Goal: Transaction & Acquisition: Purchase product/service

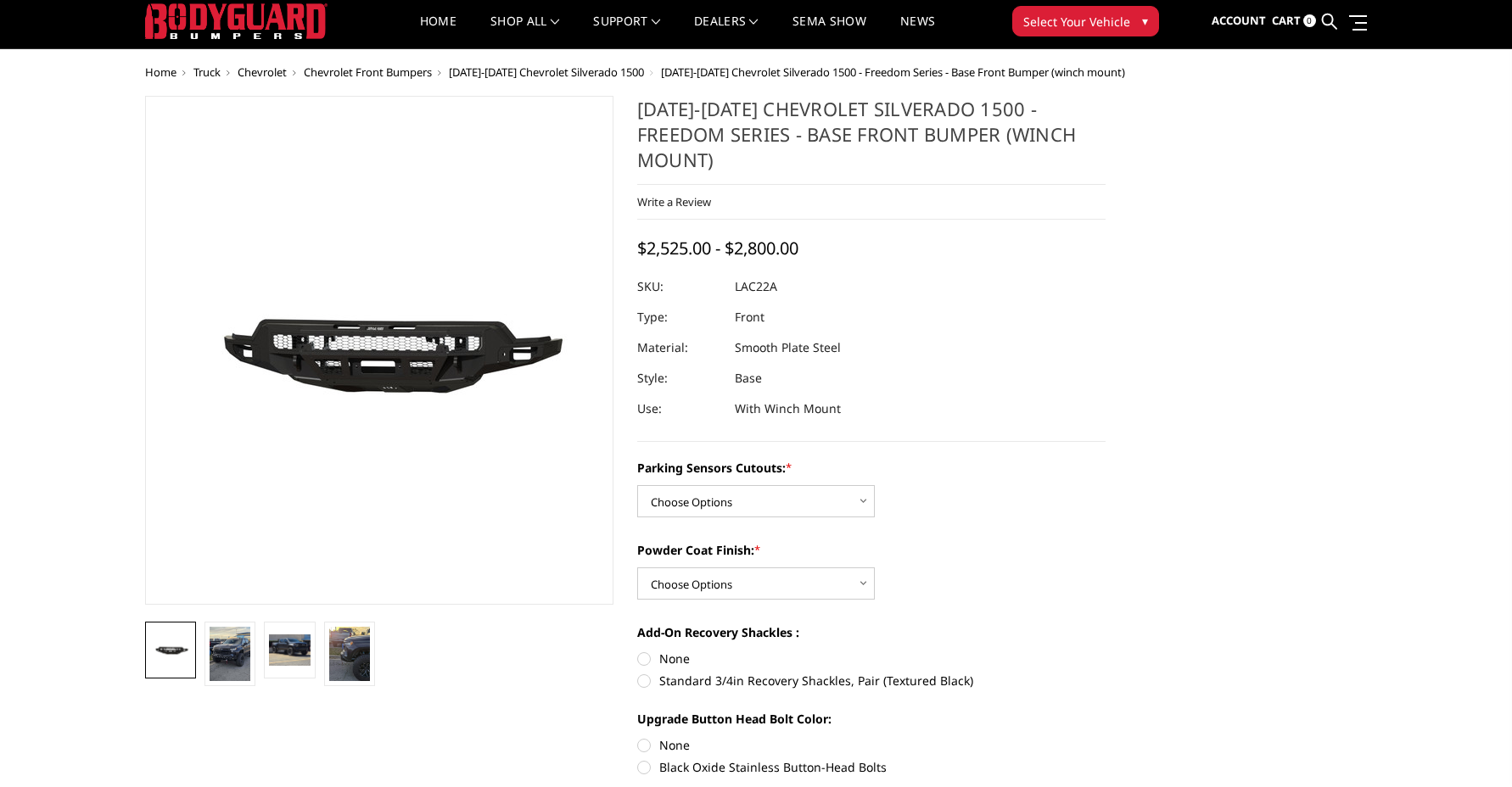
scroll to position [36, 0]
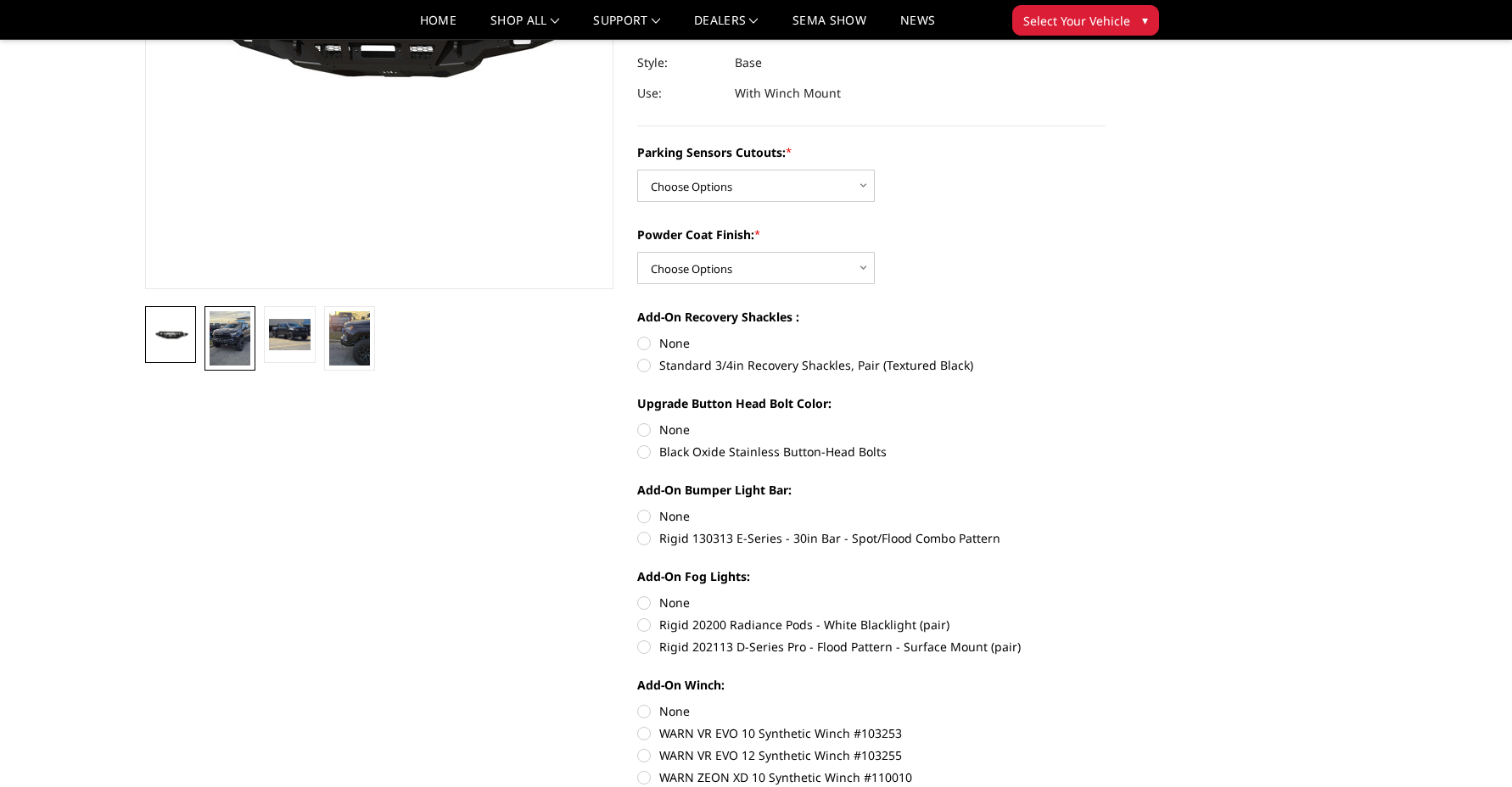
click at [227, 347] on img at bounding box center [230, 338] width 41 height 55
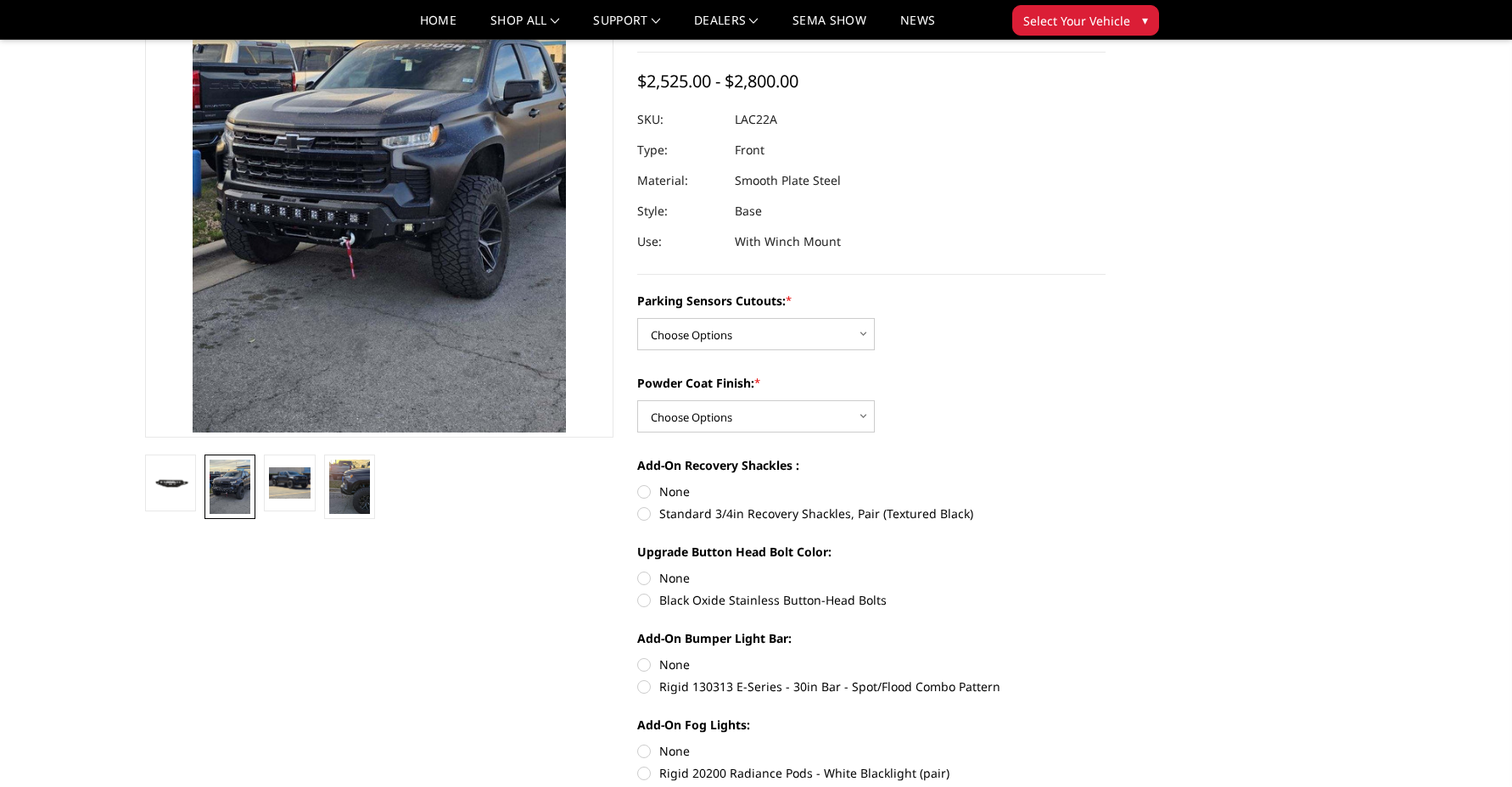
scroll to position [155, 0]
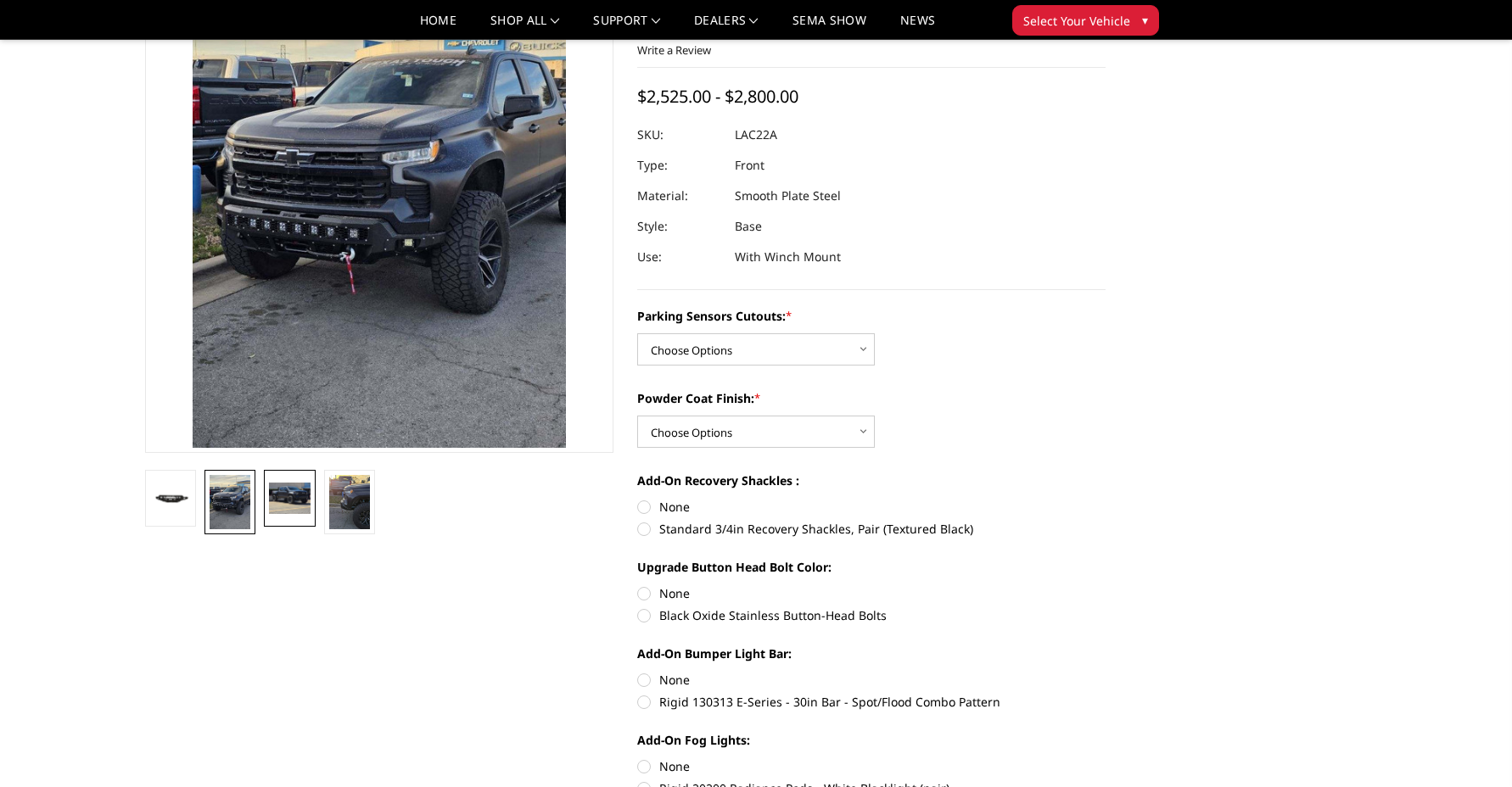
click at [276, 507] on img at bounding box center [289, 497] width 41 height 31
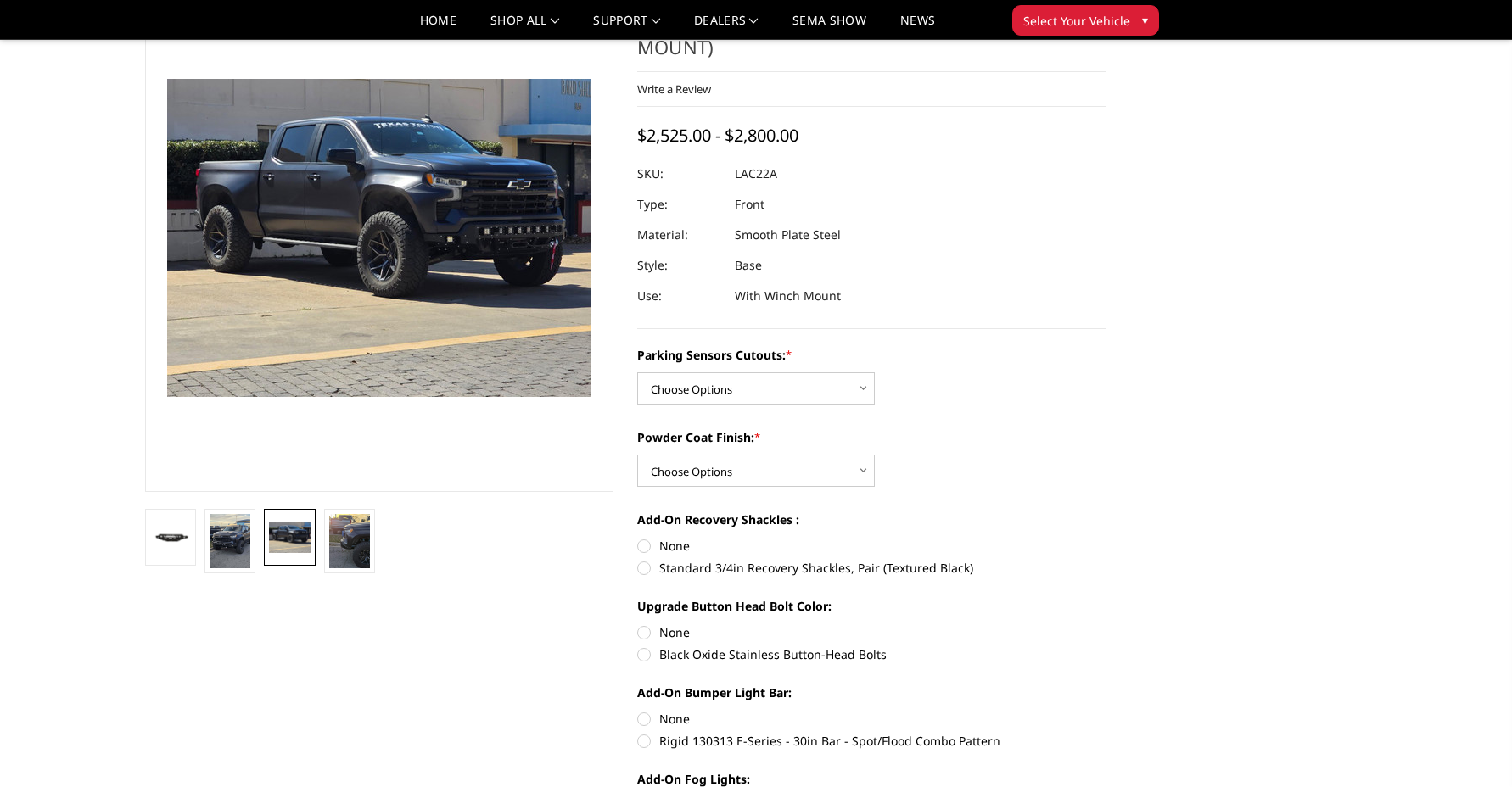
scroll to position [63, 0]
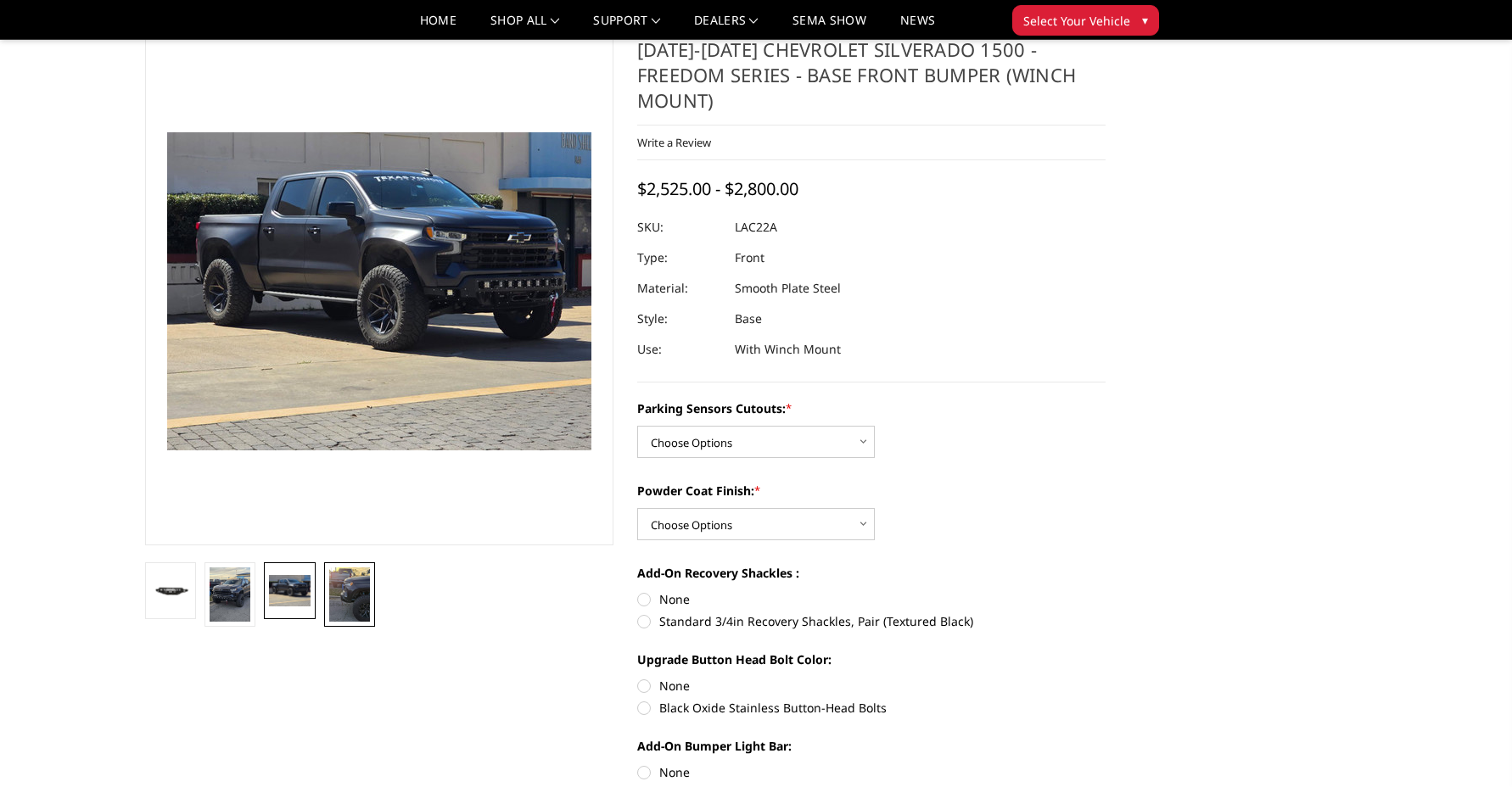
click at [356, 590] on img at bounding box center [349, 594] width 41 height 55
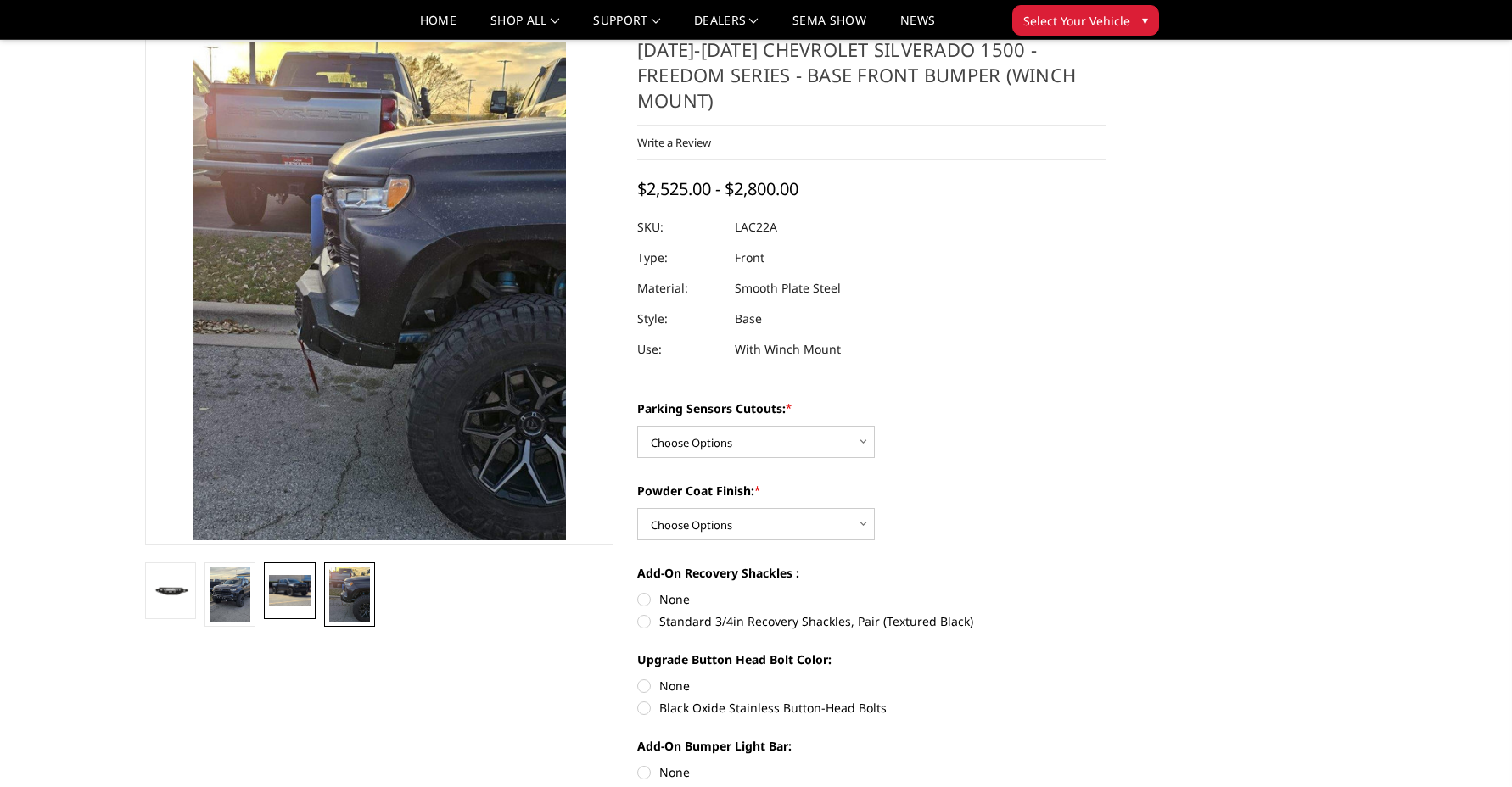
click at [296, 596] on img at bounding box center [289, 590] width 41 height 31
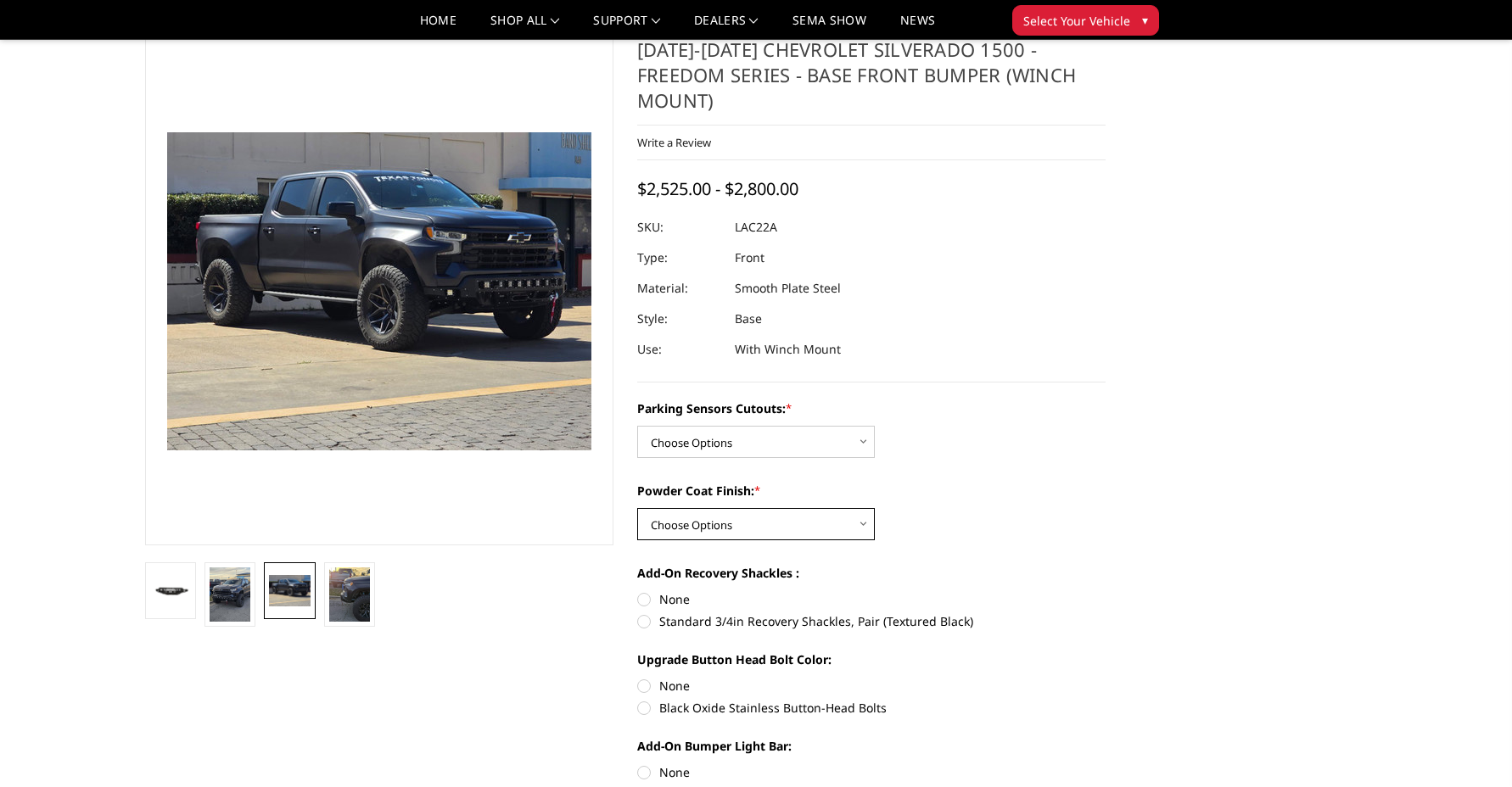
click at [759, 510] on select "Choose Options Bare Metal Textured Black Powder Coat" at bounding box center [756, 524] width 238 height 32
select select "4360"
click at [637, 508] on select "Choose Options Bare Metal Textured Black Powder Coat" at bounding box center [756, 524] width 238 height 32
click at [1102, 482] on div "Powder Coat Finish: * Choose Options Bare Metal Textured Black Powder Coat" at bounding box center [871, 510] width 469 height 59
click at [836, 426] on select "Choose Options Yes - I have parking sensors No - I do NOT have parking sensors" at bounding box center [756, 442] width 238 height 32
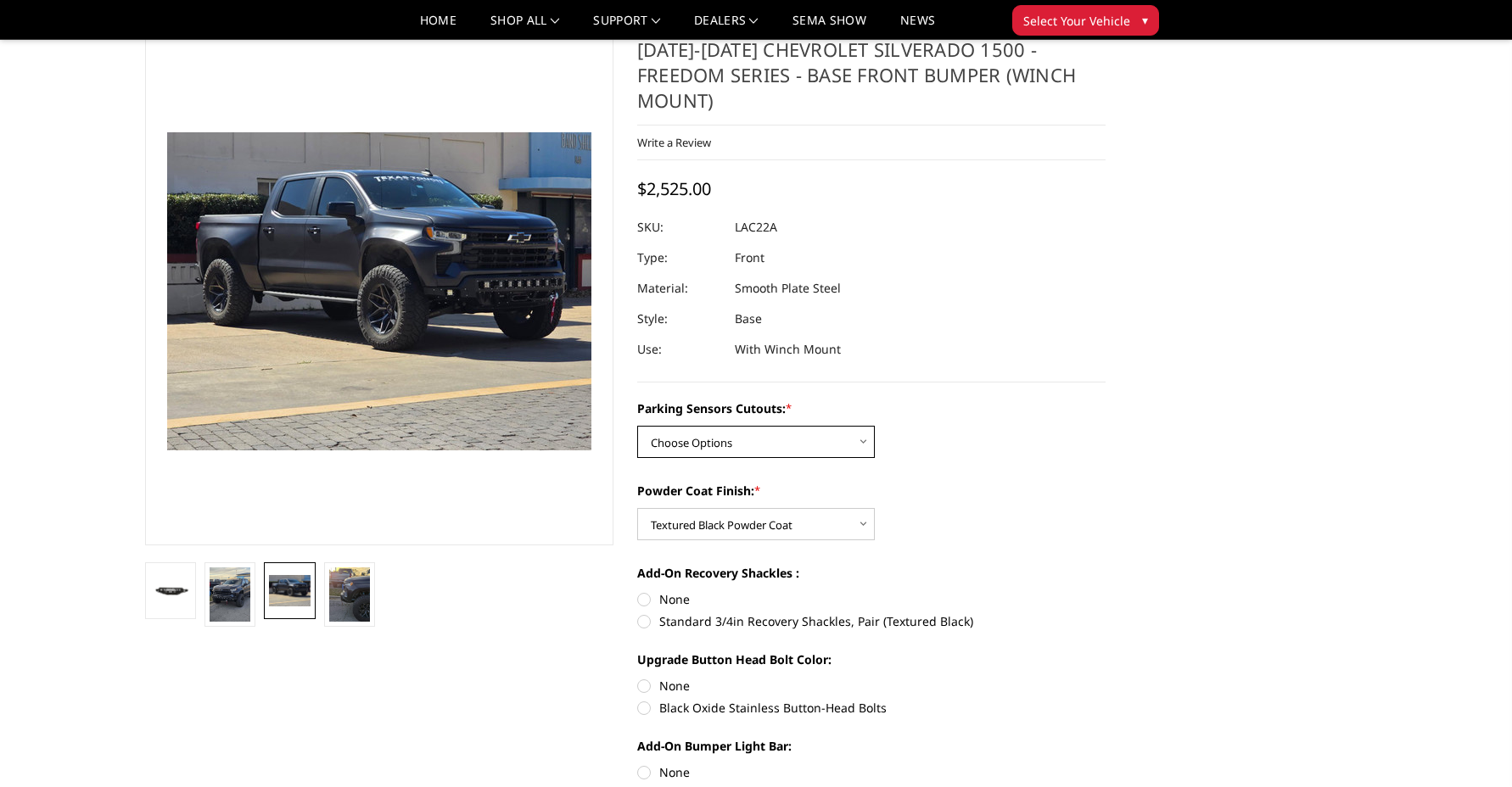
select select "4345"
click at [637, 426] on select "Choose Options Yes - I have parking sensors No - I do NOT have parking sensors" at bounding box center [756, 442] width 238 height 32
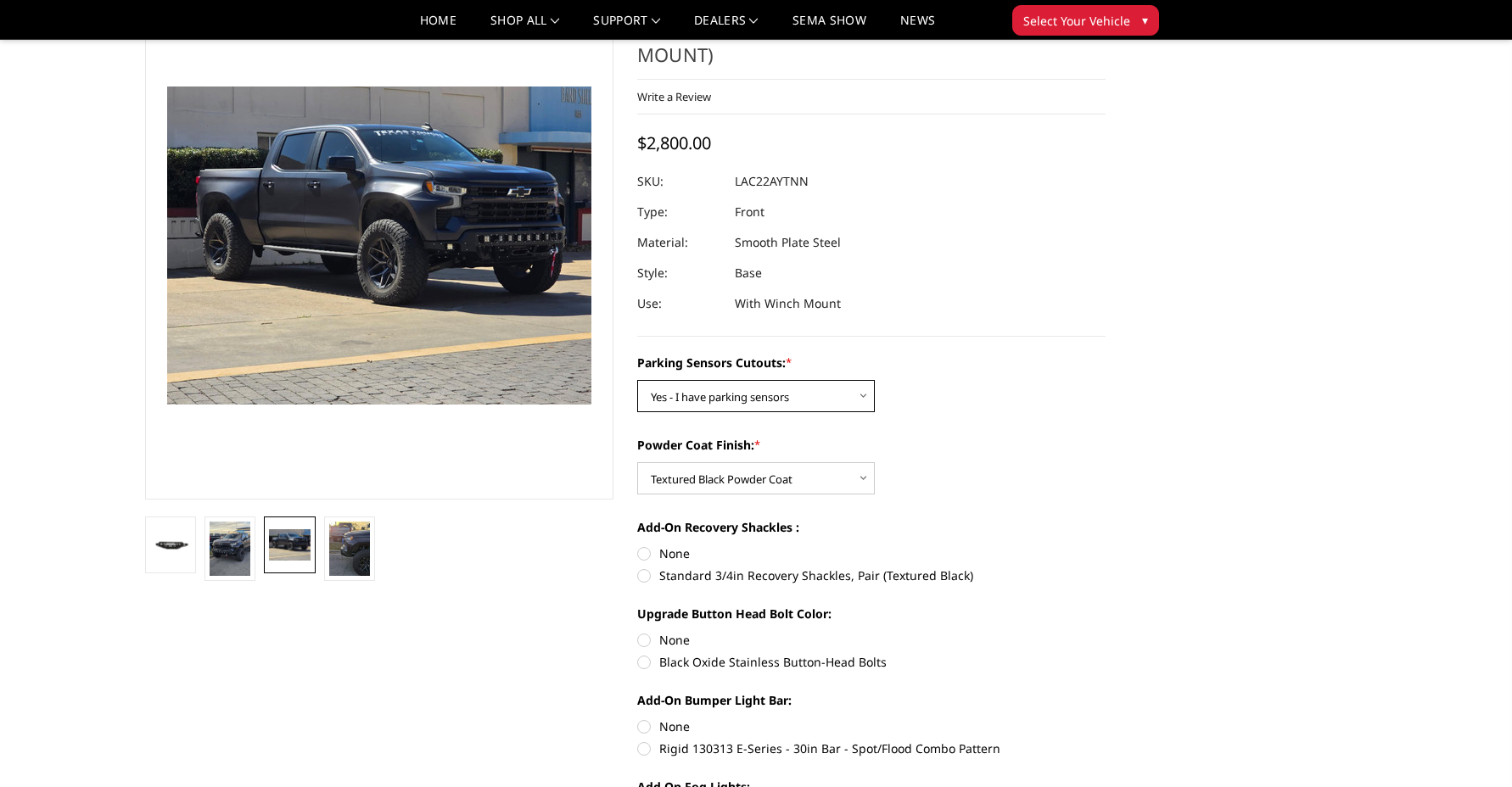
scroll to position [83, 0]
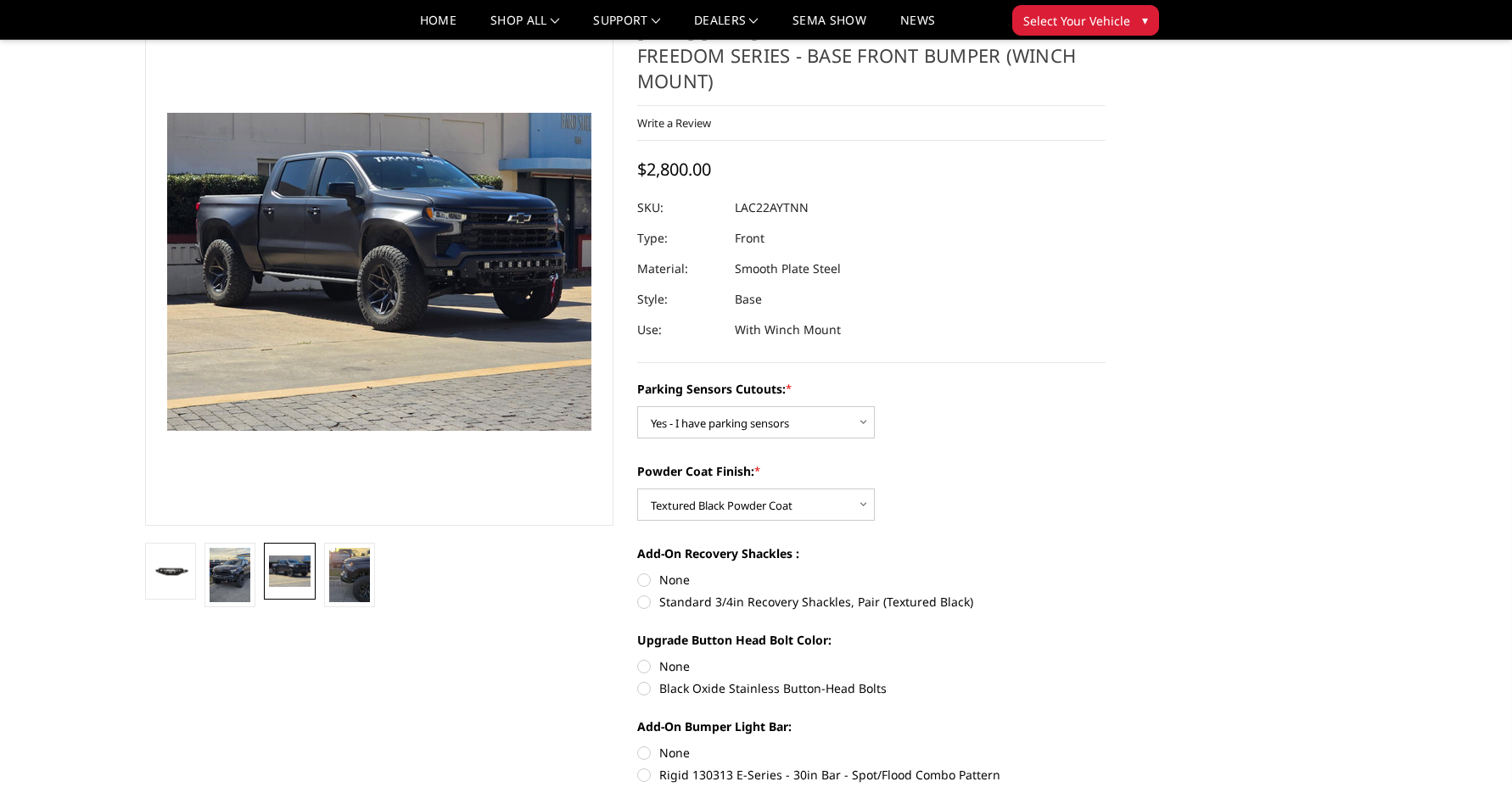
click at [773, 680] on label "Black Oxide Stainless Button-Head Bolts" at bounding box center [871, 689] width 469 height 18
click at [1106, 658] on input "Black Oxide Stainless Button-Head Bolts" at bounding box center [1106, 658] width 1 height 1
radio input "true"
click at [778, 680] on label "Black Oxide Stainless Button-Head Bolts" at bounding box center [871, 689] width 469 height 18
click at [1106, 658] on input "Black Oxide Stainless Button-Head Bolts" at bounding box center [1106, 658] width 1 height 1
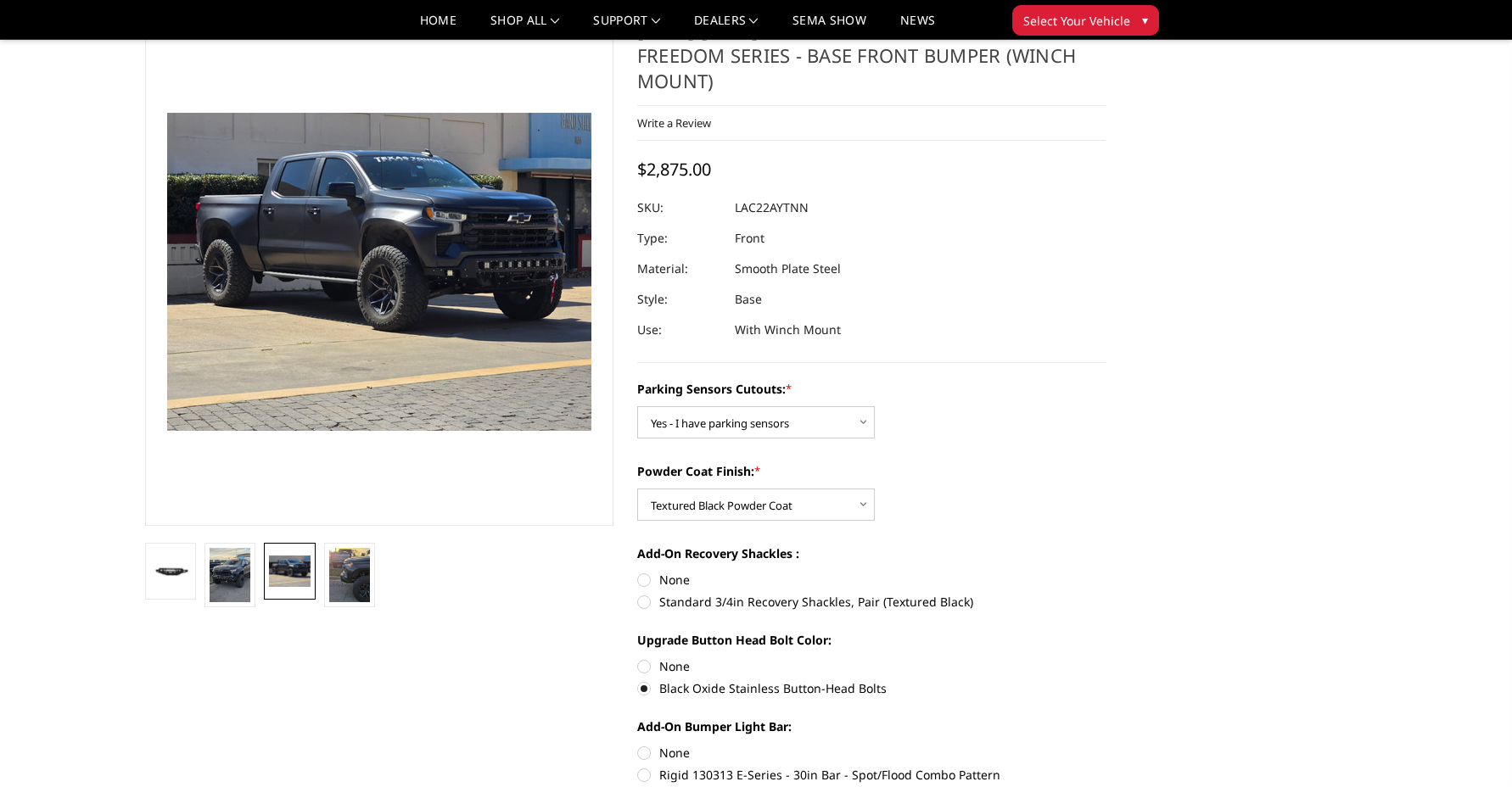
click at [645, 658] on label "None" at bounding box center [871, 667] width 469 height 18
click at [638, 658] on input "None" at bounding box center [637, 658] width 1 height 1
radio input "true"
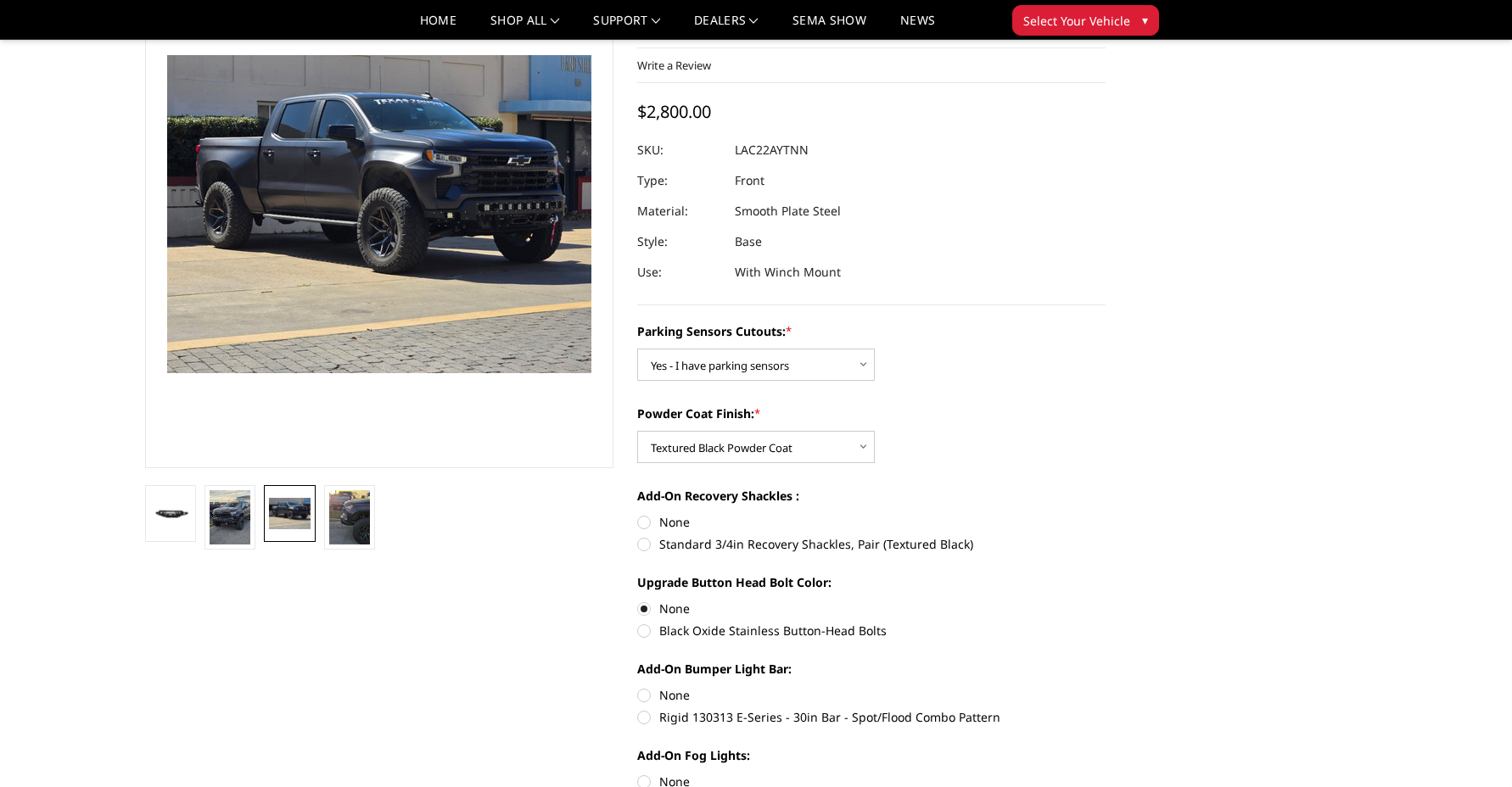
scroll to position [145, 0]
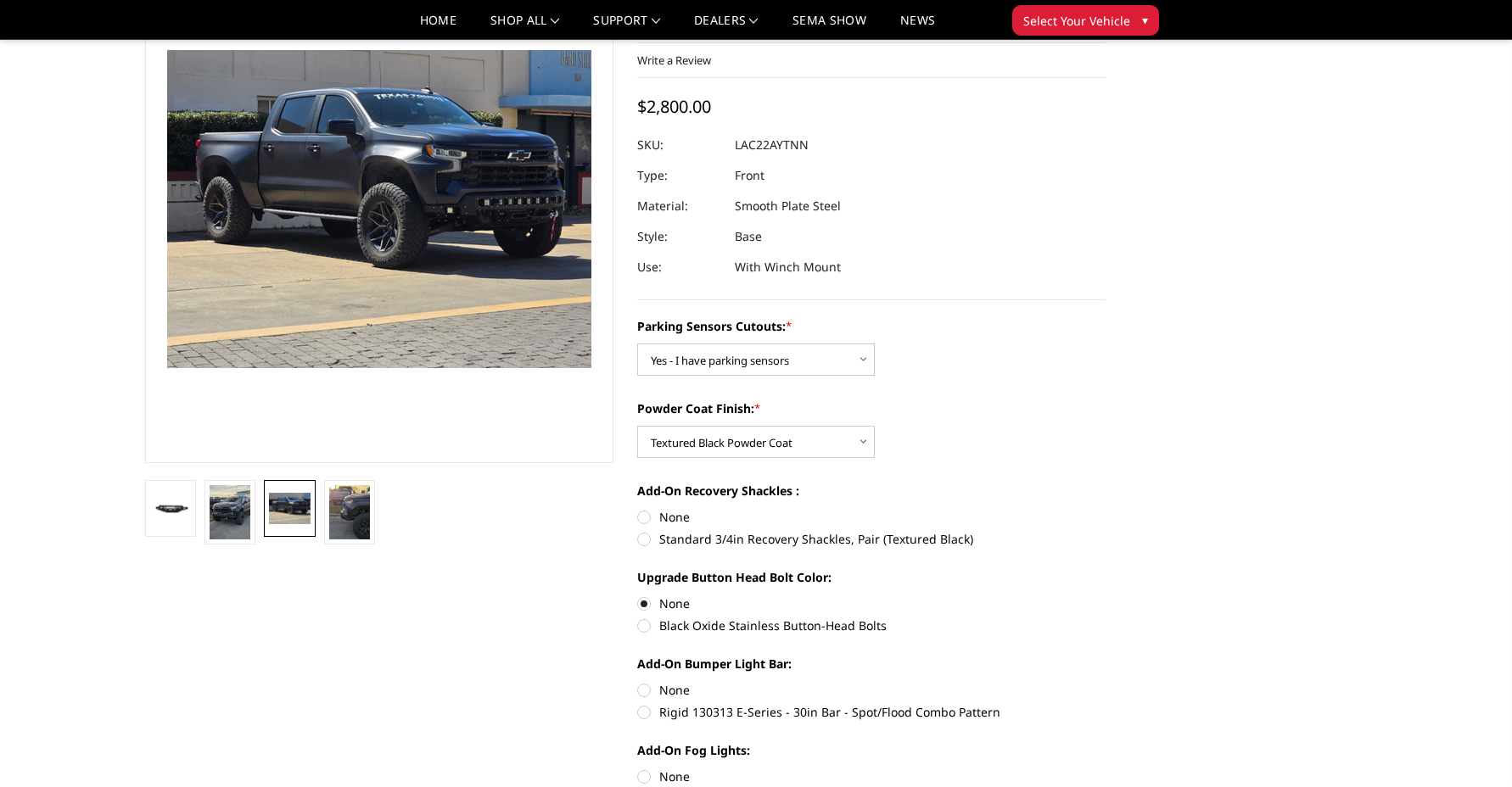
click at [644, 508] on label "None" at bounding box center [871, 517] width 469 height 18
click at [638, 508] on input "None" at bounding box center [637, 508] width 1 height 1
radio input "true"
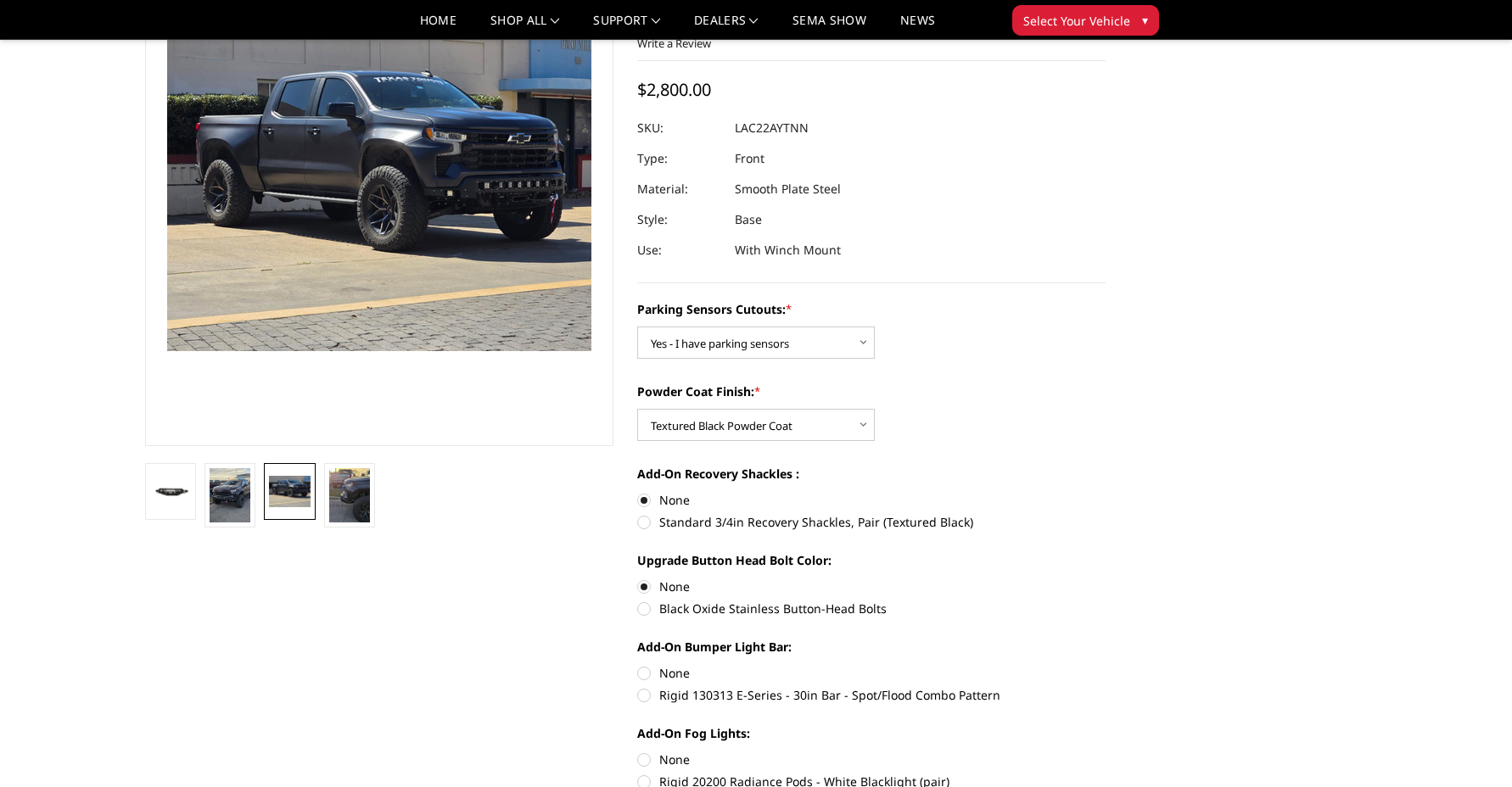
scroll to position [160, 0]
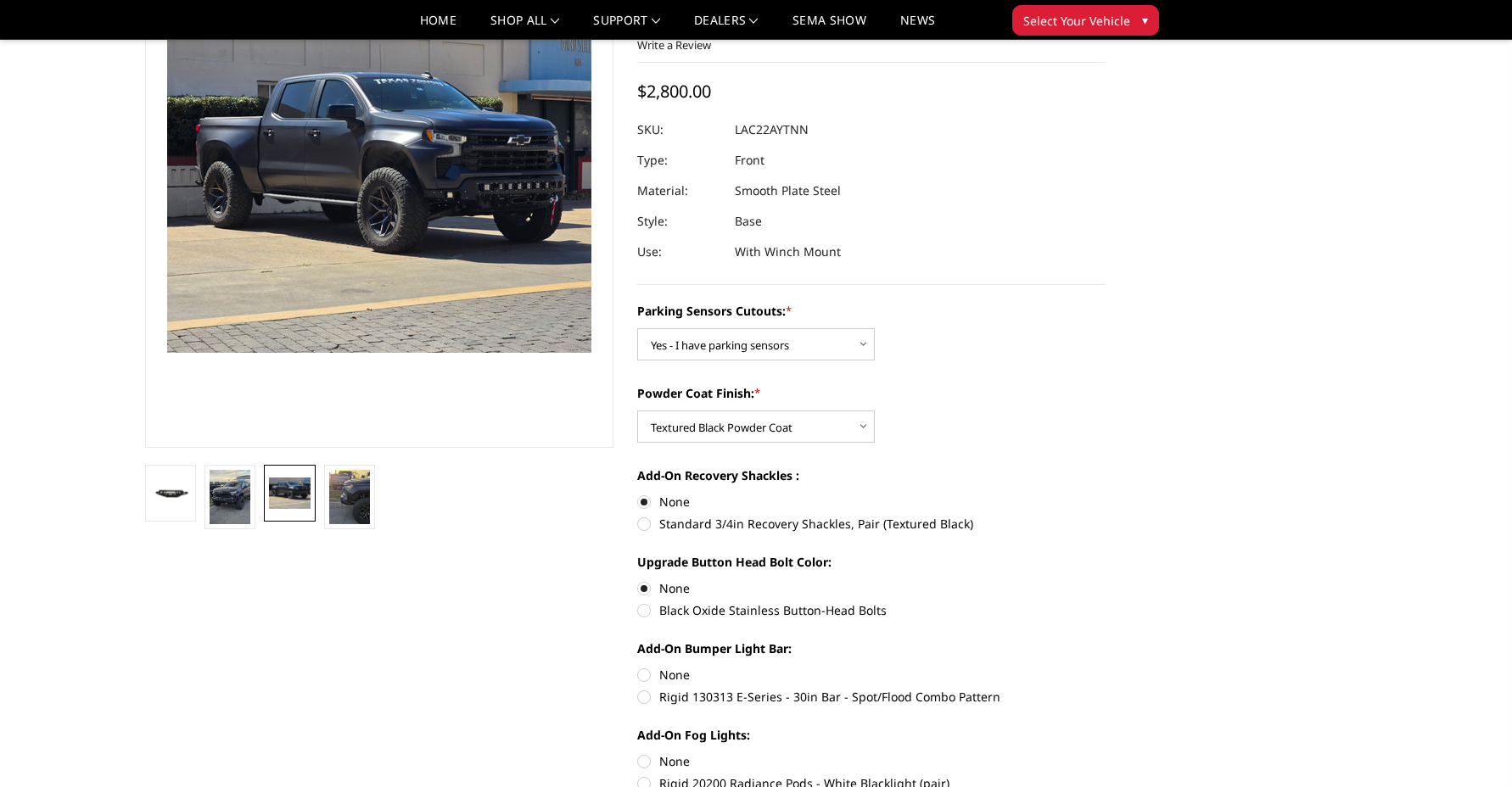
click at [648, 688] on label "Rigid 130313 E-Series - 30in Bar - Spot/Flood Combo Pattern" at bounding box center [871, 696] width 469 height 18
click at [1106, 667] on input "Rigid 130313 E-Series - 30in Bar - Spot/Flood Combo Pattern" at bounding box center [1106, 666] width 1 height 1
radio input "true"
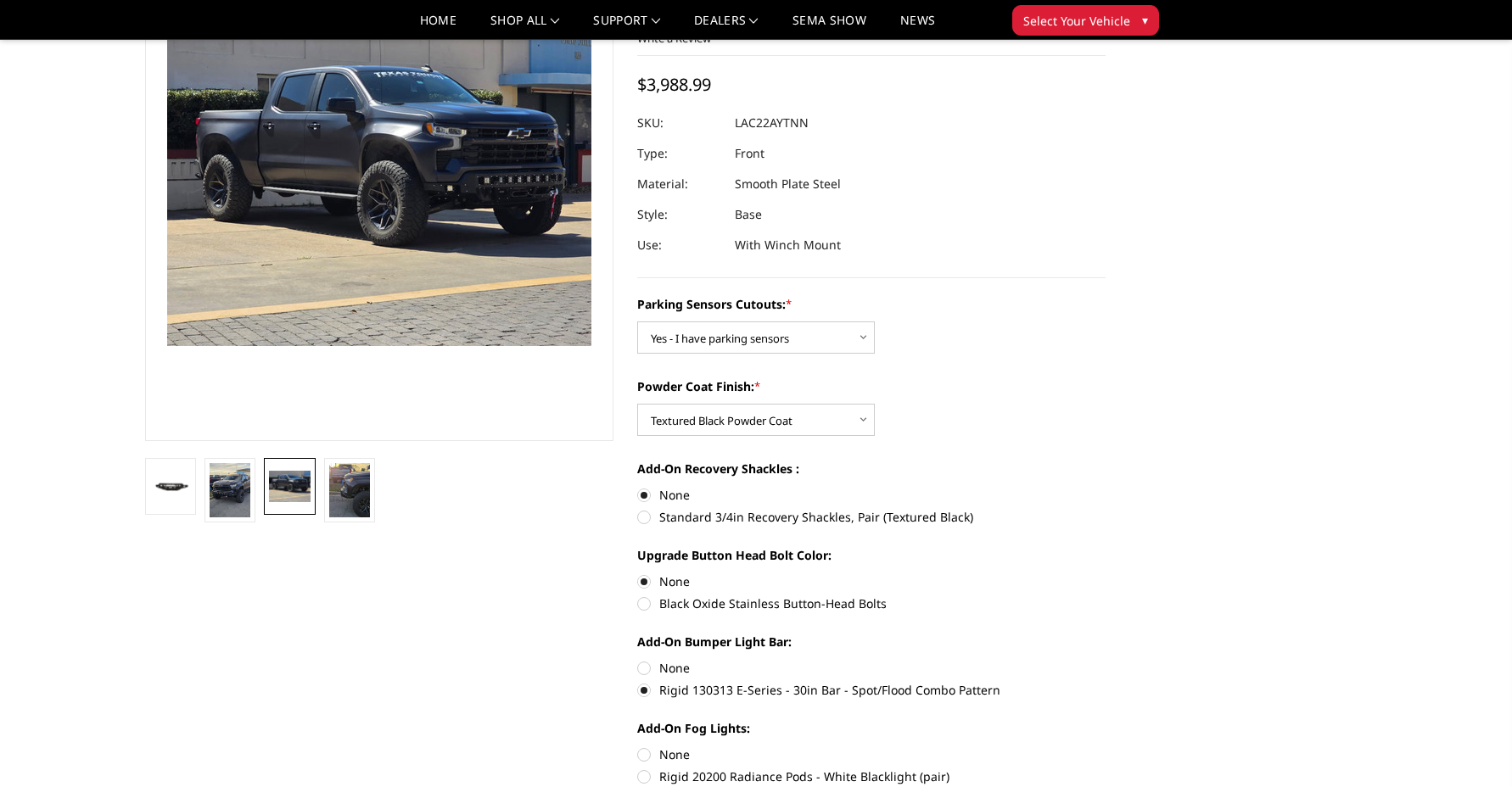
scroll to position [172, 0]
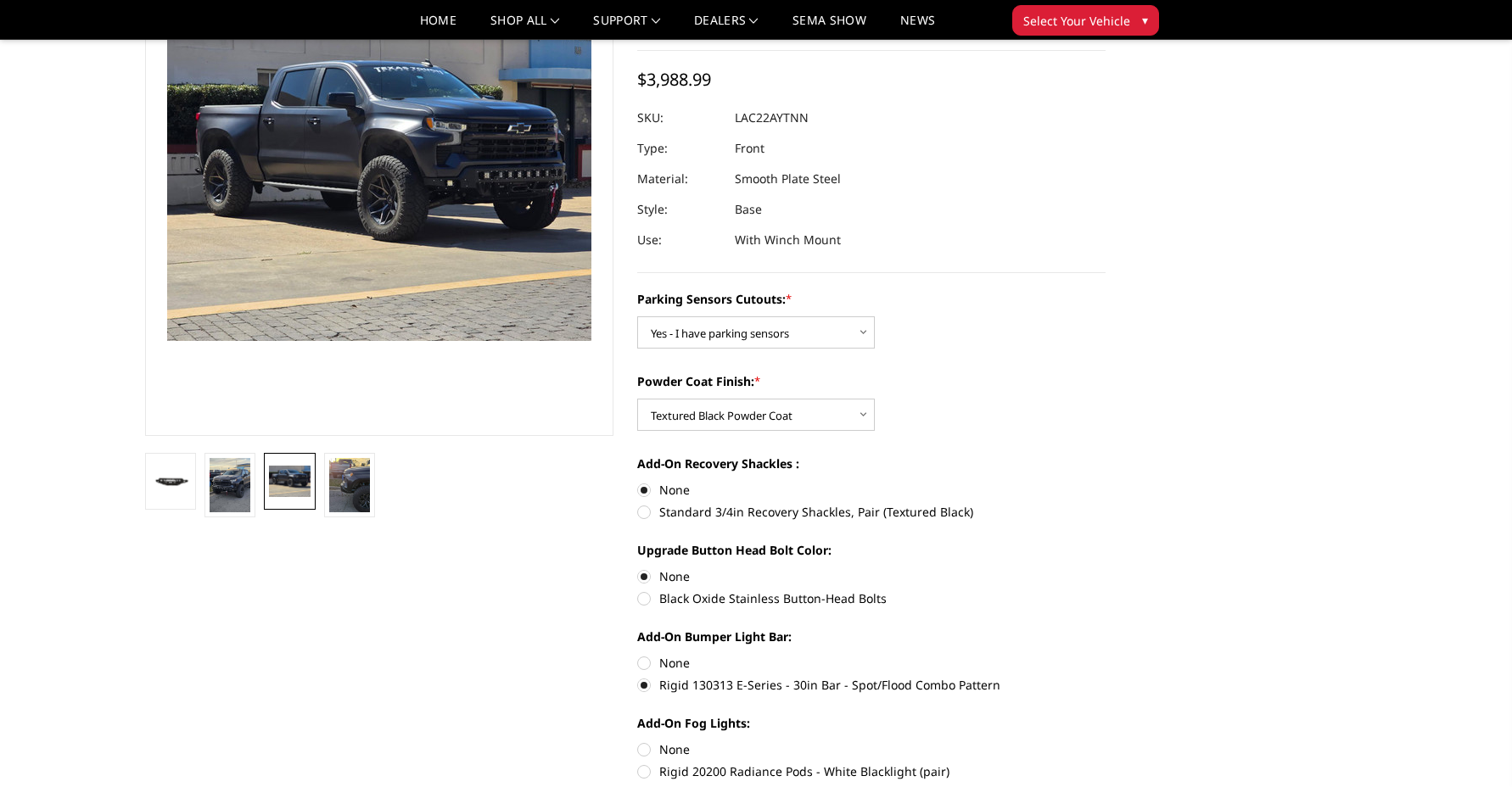
click at [648, 784] on label "Rigid 202113 D-Series Pro - Flood Pattern - Surface Mount (pair)" at bounding box center [871, 793] width 469 height 18
click at [1106, 763] on input "Rigid 202113 D-Series Pro - Flood Pattern - Surface Mount (pair)" at bounding box center [1106, 762] width 1 height 1
radio input "true"
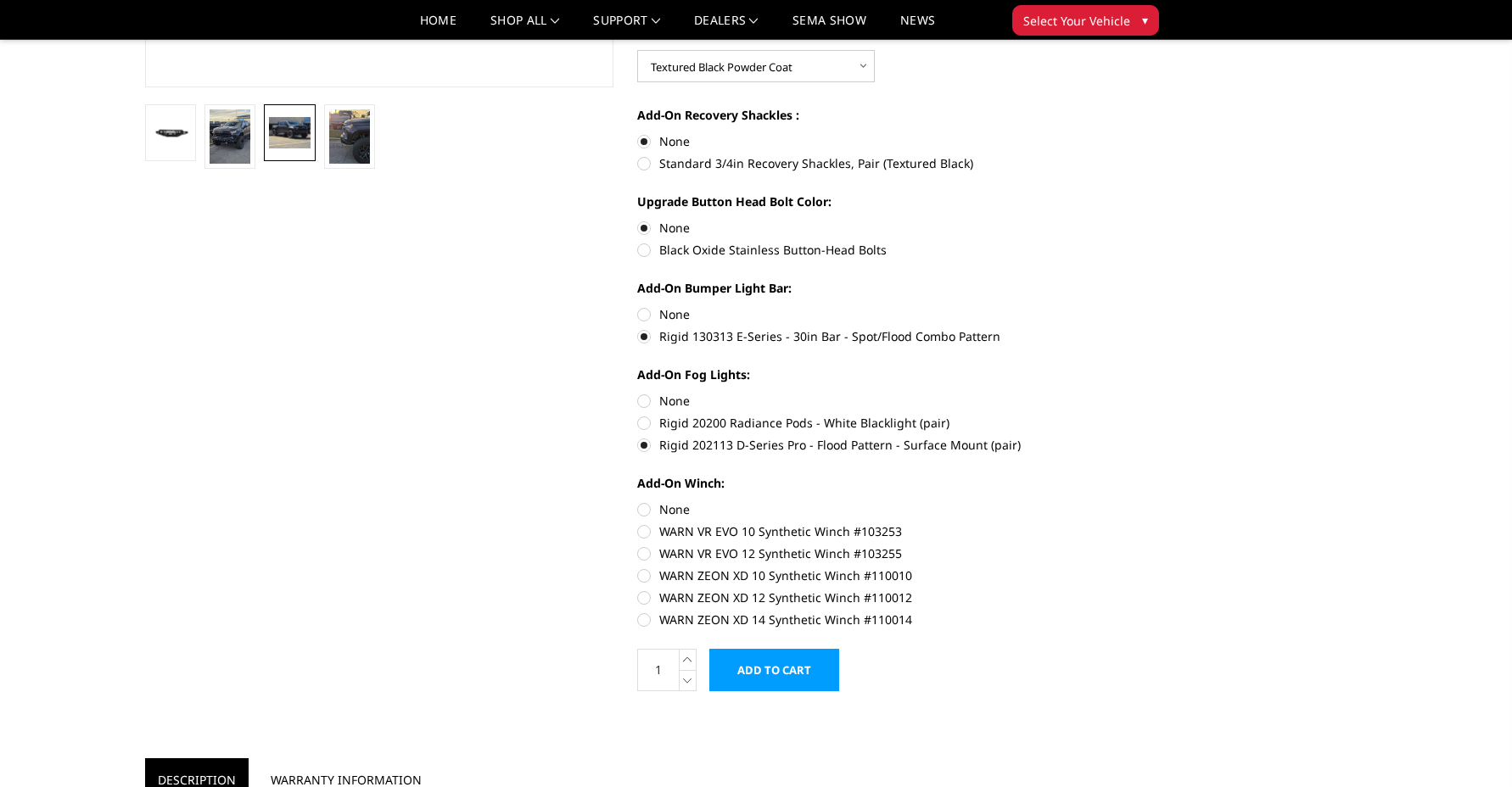
scroll to position [526, 0]
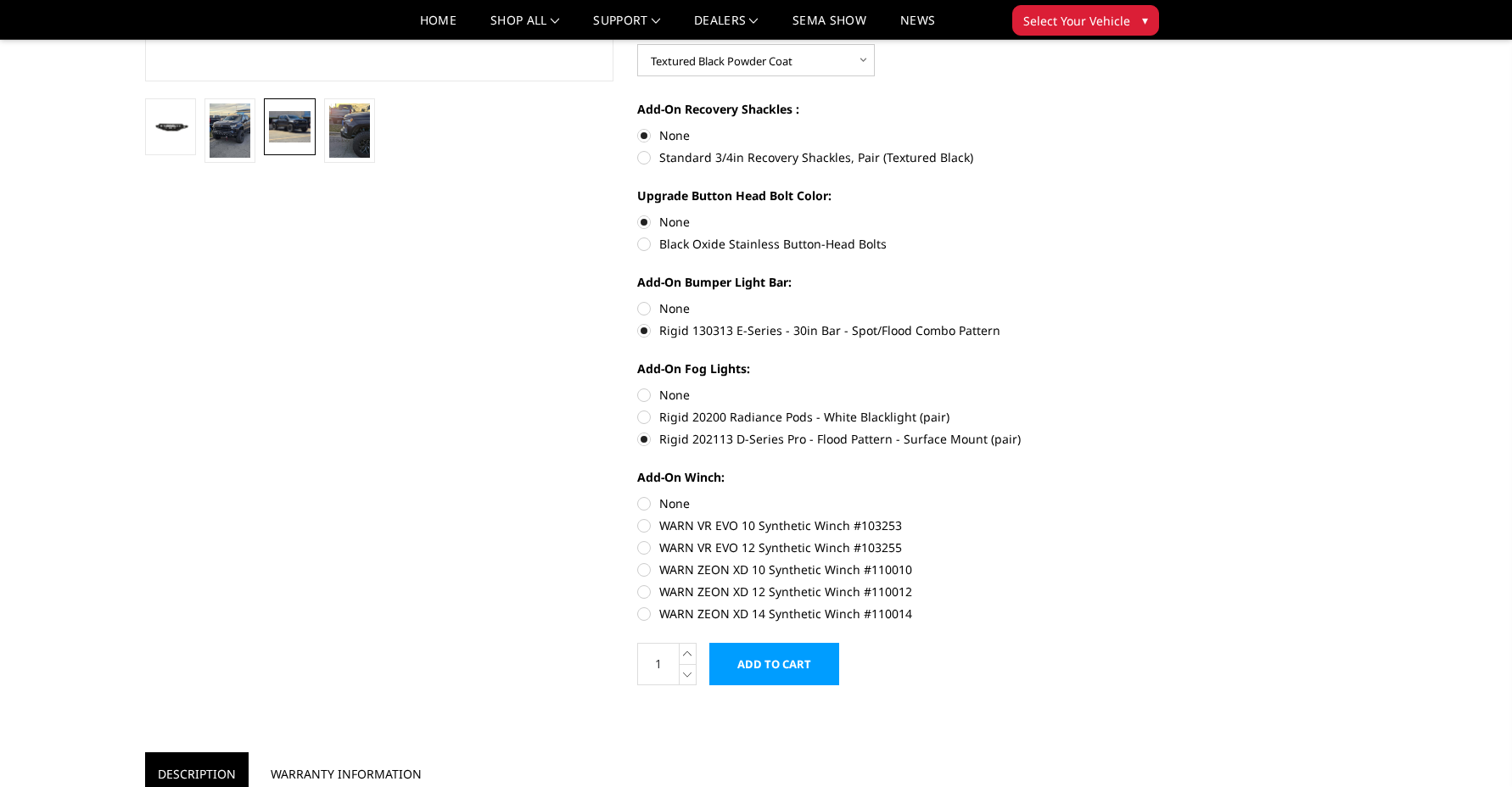
click at [647, 583] on label "WARN ZEON XD 12 Synthetic Winch #110012" at bounding box center [871, 592] width 469 height 18
click at [1106, 561] on input "WARN ZEON XD 12 Synthetic Winch #110012" at bounding box center [1106, 560] width 1 height 1
radio input "true"
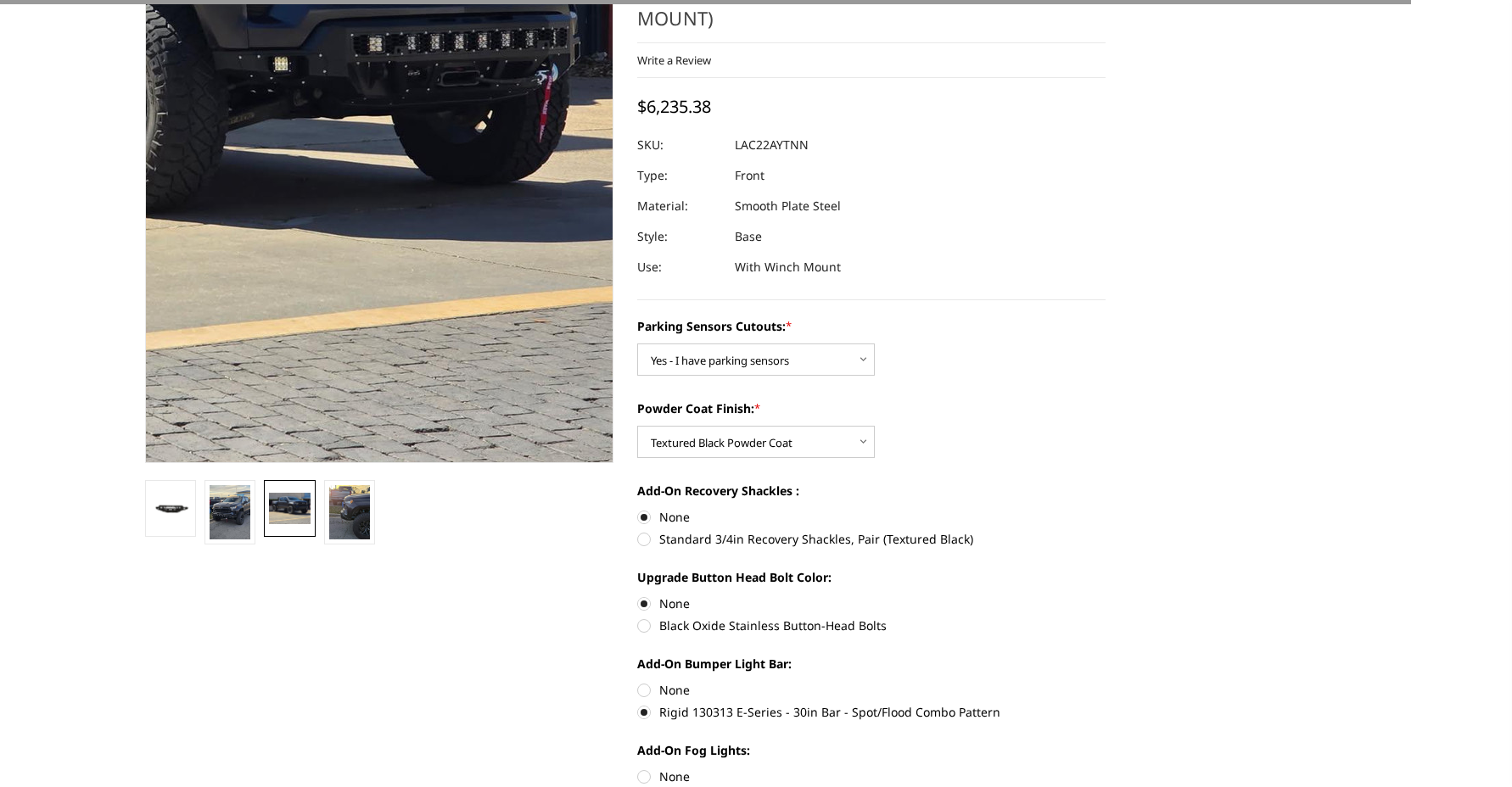
scroll to position [0, 0]
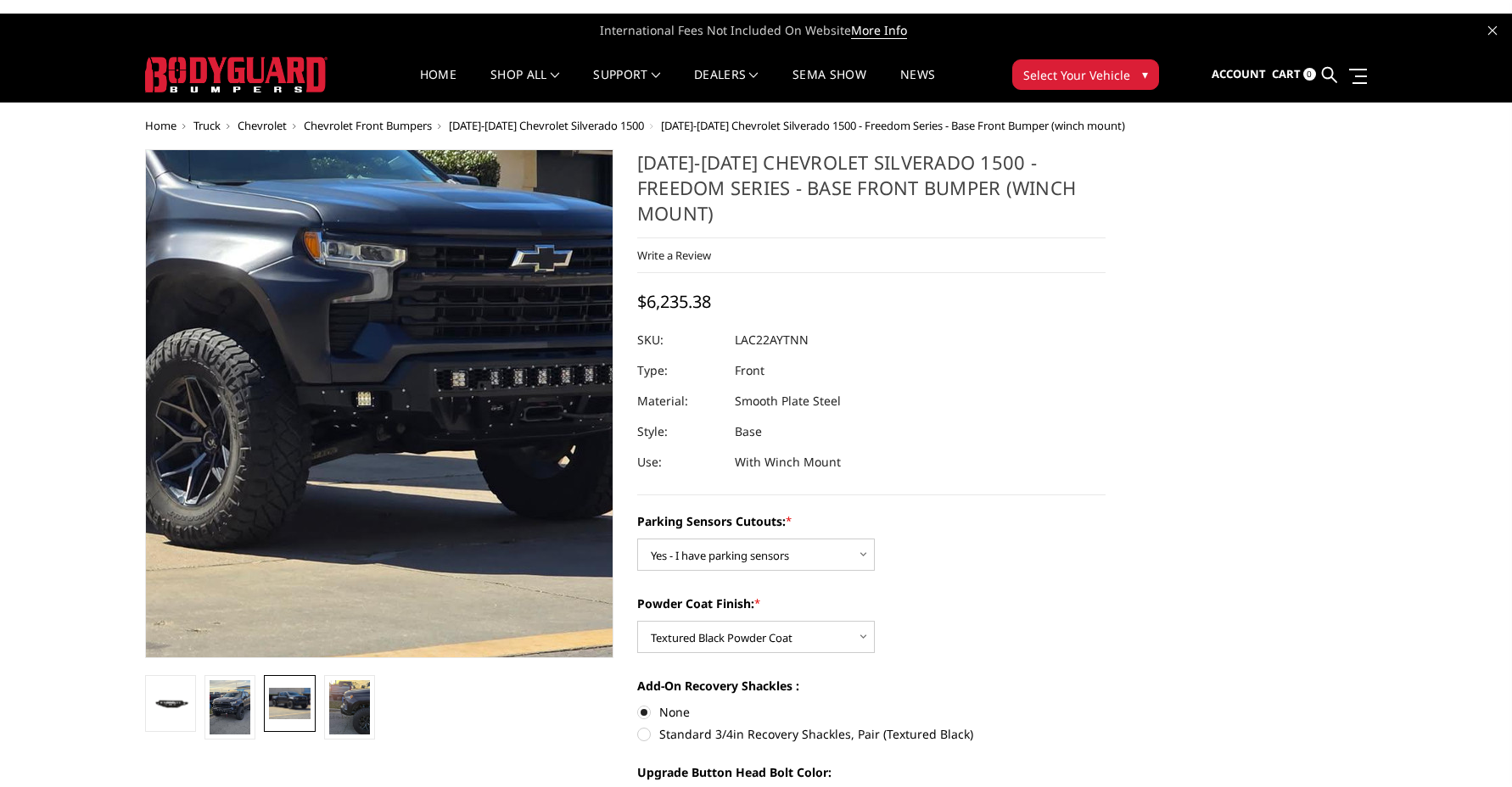
click at [527, 417] on img at bounding box center [183, 396] width 1086 height 814
